Goal: Transaction & Acquisition: Purchase product/service

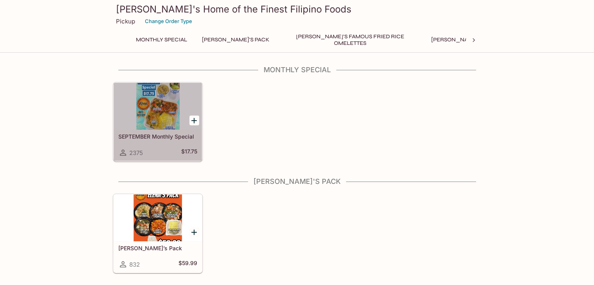
click at [165, 121] on div at bounding box center [158, 106] width 88 height 47
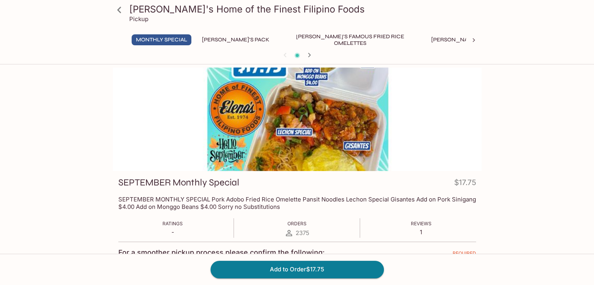
click at [216, 41] on button "[PERSON_NAME]'s Pack" at bounding box center [236, 39] width 76 height 11
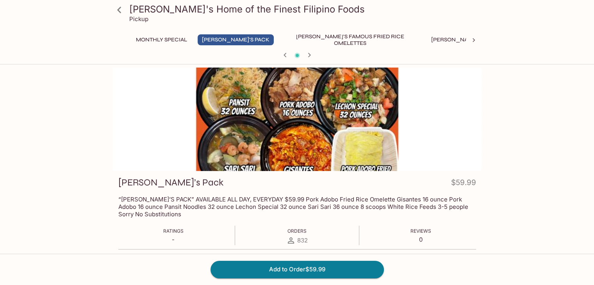
click at [428, 37] on button "[PERSON_NAME]'s Mixed Plates" at bounding box center [477, 39] width 100 height 11
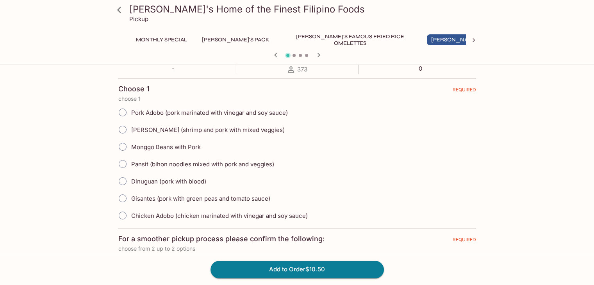
scroll to position [195, 0]
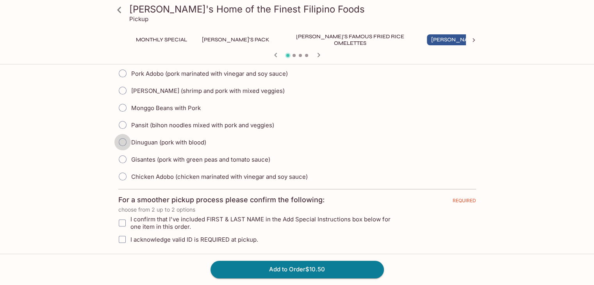
click at [122, 143] on input "Dinuguan (pork with blood)" at bounding box center [122, 142] width 16 height 16
radio input "true"
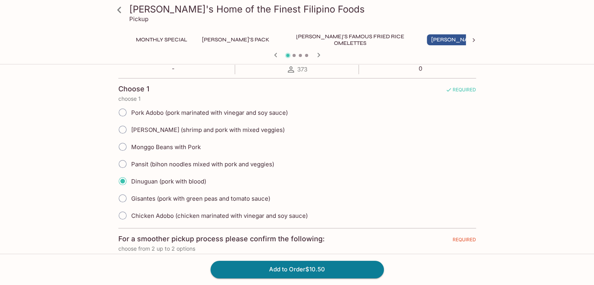
click at [123, 129] on input "[PERSON_NAME] (shrimp and pork with mixed veggies)" at bounding box center [122, 129] width 16 height 16
radio input "true"
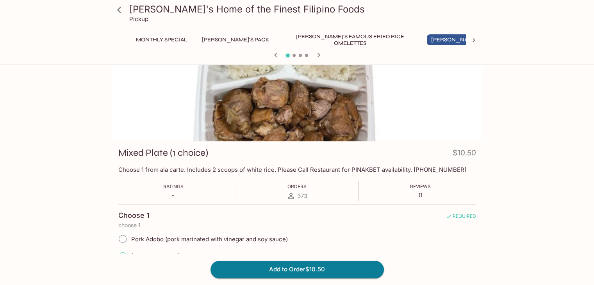
scroll to position [0, 0]
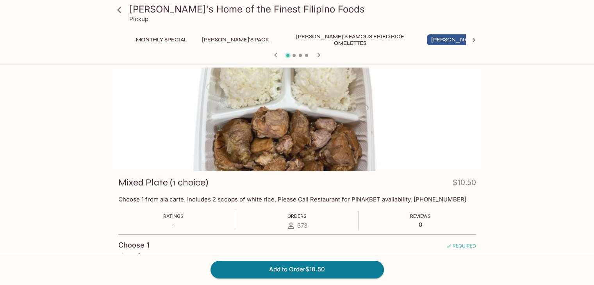
click at [120, 9] on icon at bounding box center [119, 10] width 14 height 14
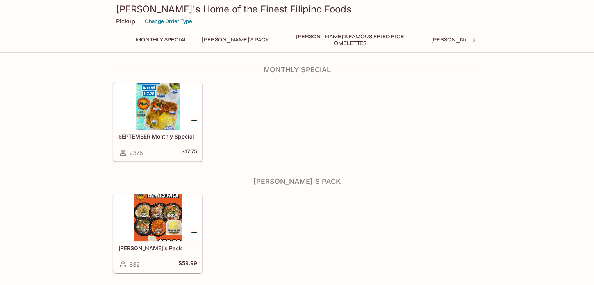
click at [155, 11] on h3 "[PERSON_NAME]'s Home of the Finest Filipino Foods" at bounding box center [297, 9] width 362 height 12
click at [167, 25] on button "Change Order Type" at bounding box center [168, 21] width 54 height 12
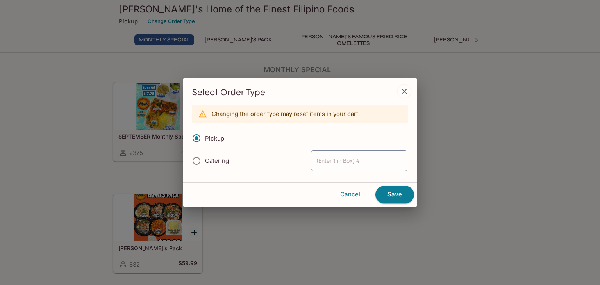
click at [195, 139] on input "Pickup" at bounding box center [196, 138] width 16 height 16
click at [405, 96] on icon "button" at bounding box center [404, 91] width 9 height 9
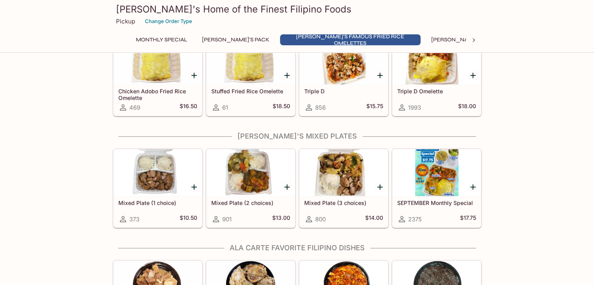
scroll to position [391, 0]
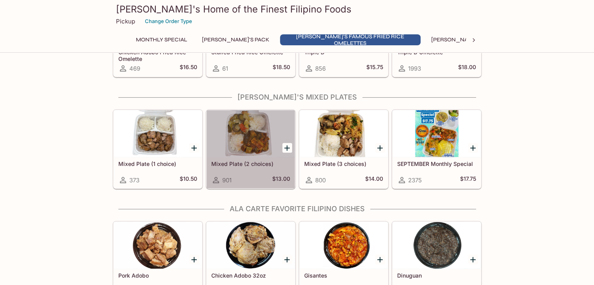
click at [248, 139] on div at bounding box center [251, 133] width 88 height 47
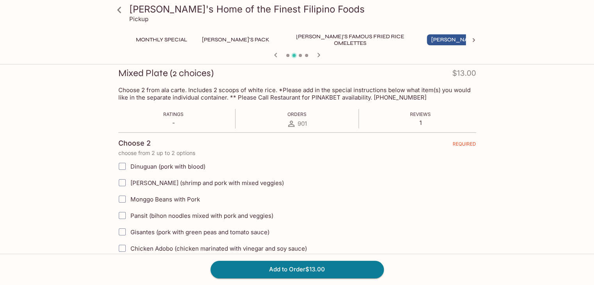
scroll to position [156, 0]
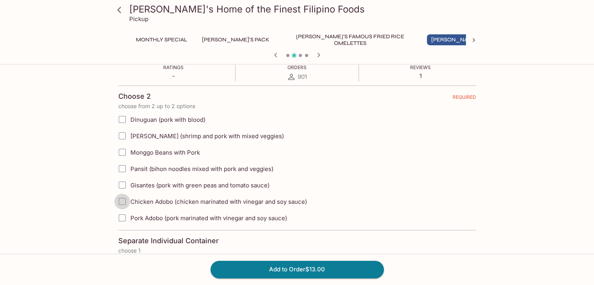
click at [120, 202] on input "Chicken Adobo (chicken marinated with vinegar and soy sauce)" at bounding box center [122, 202] width 16 height 16
checkbox input "true"
click at [123, 136] on input "[PERSON_NAME] (shrimp and pork with mixed veggies)" at bounding box center [122, 136] width 16 height 16
checkbox input "true"
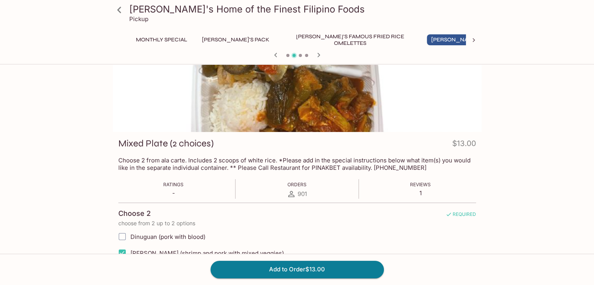
scroll to position [0, 0]
